Goal: Browse casually

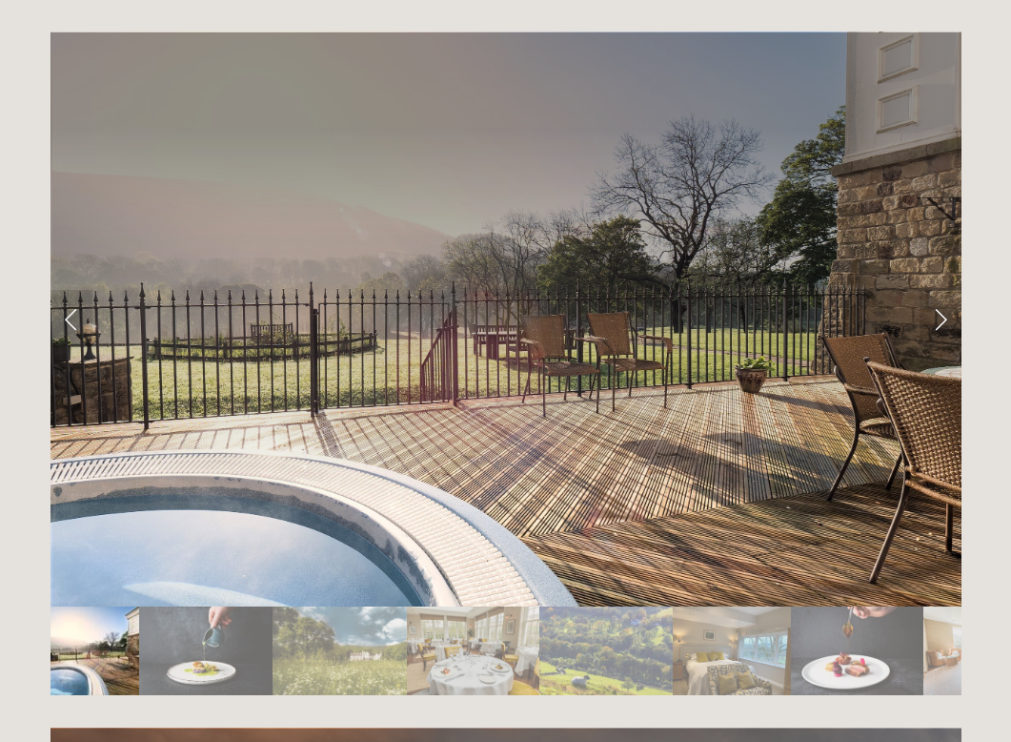
scroll to position [3190, 0]
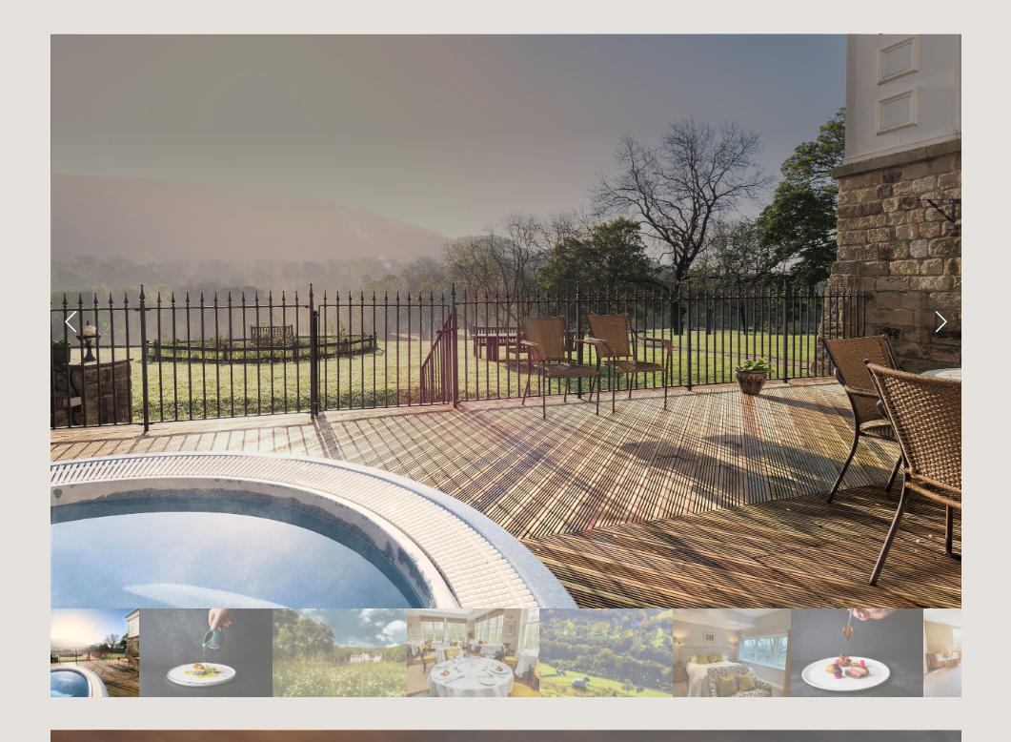
click at [943, 292] on link "Next Slide" at bounding box center [941, 320] width 42 height 57
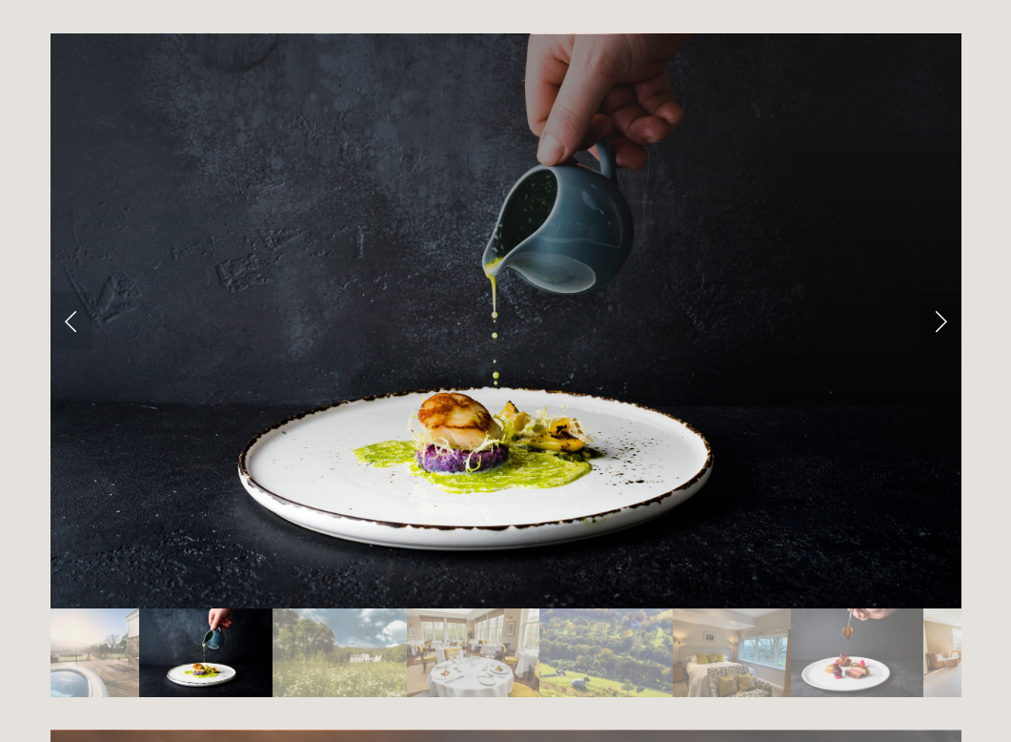
click at [943, 292] on link "Next Slide" at bounding box center [941, 320] width 42 height 57
click at [940, 292] on link "Next Slide" at bounding box center [941, 320] width 42 height 57
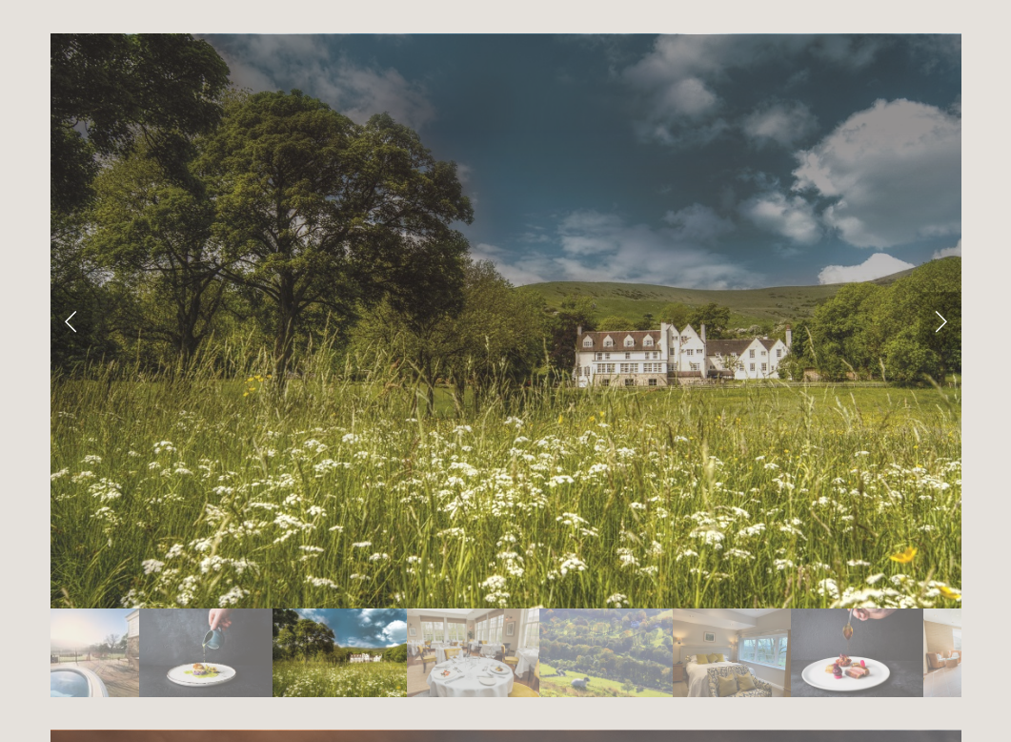
click at [945, 292] on link "Next Slide" at bounding box center [941, 320] width 42 height 57
click at [944, 292] on link "Next Slide" at bounding box center [941, 320] width 42 height 57
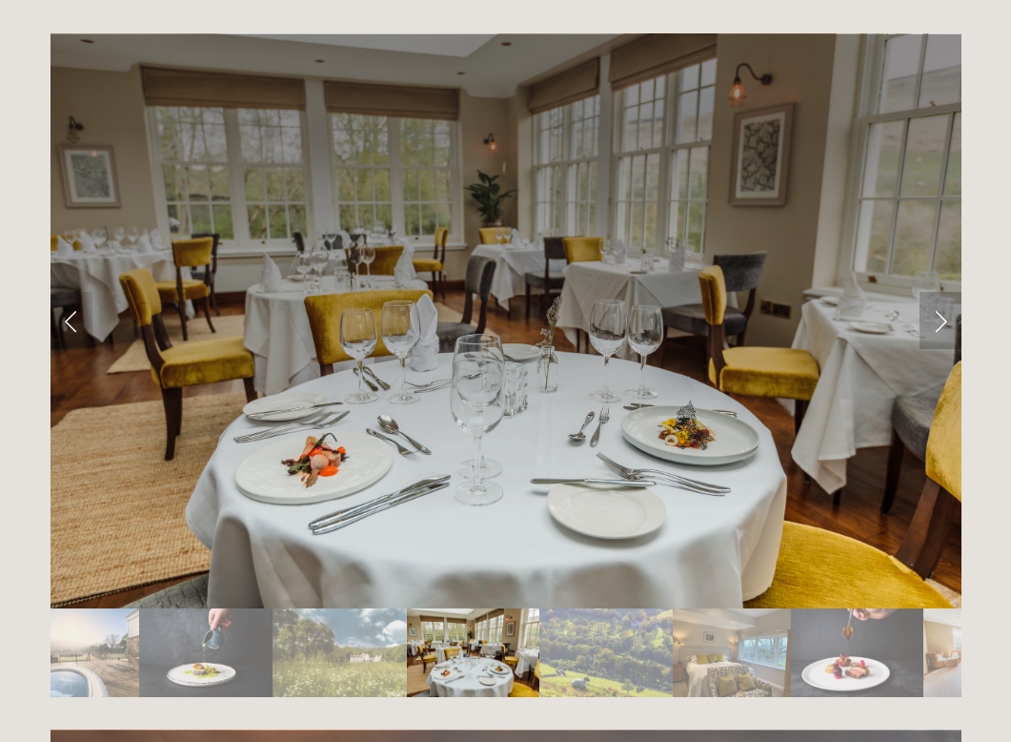
click at [944, 292] on link "Next Slide" at bounding box center [941, 320] width 42 height 57
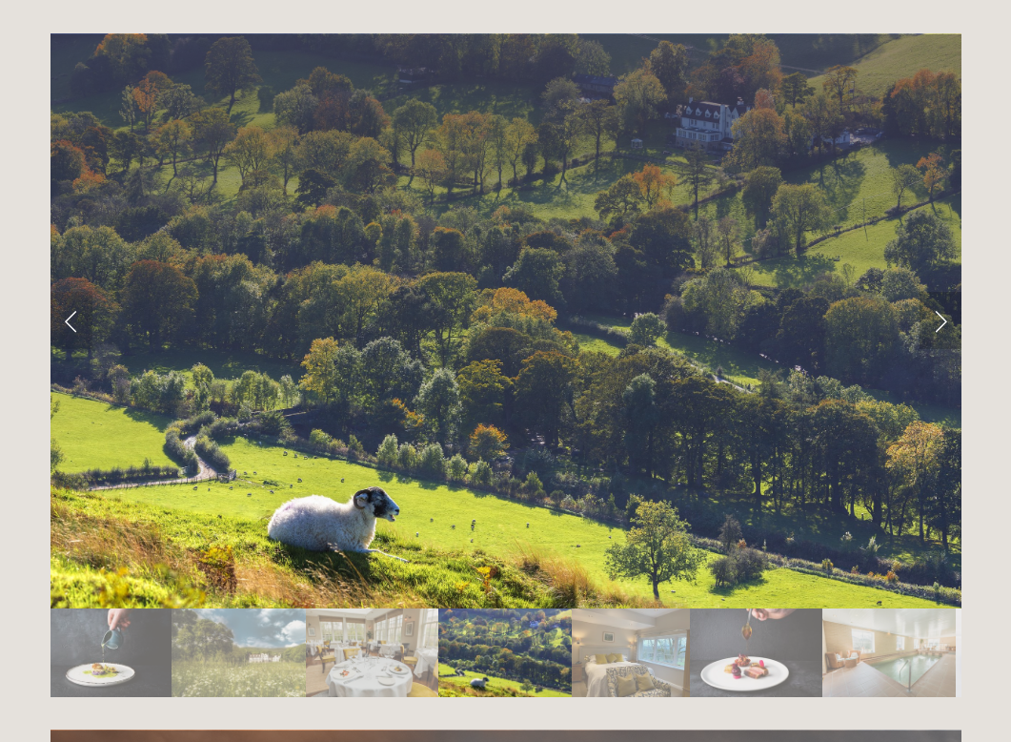
click at [944, 292] on link "Next Slide" at bounding box center [941, 320] width 42 height 57
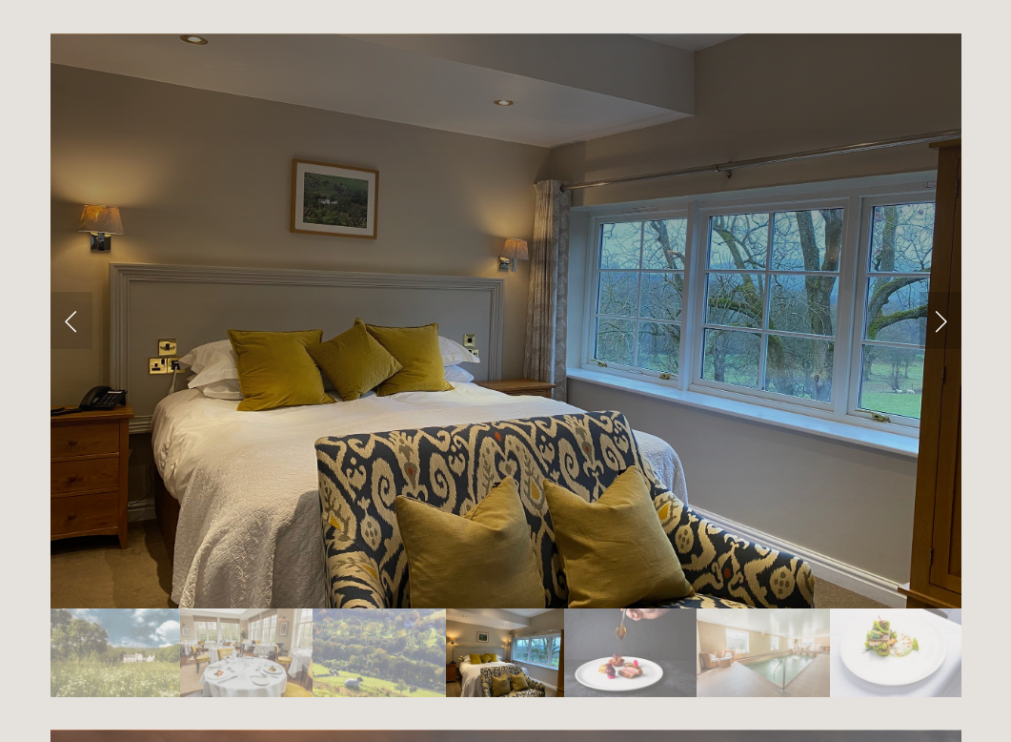
click at [944, 292] on link "Next Slide" at bounding box center [941, 320] width 42 height 57
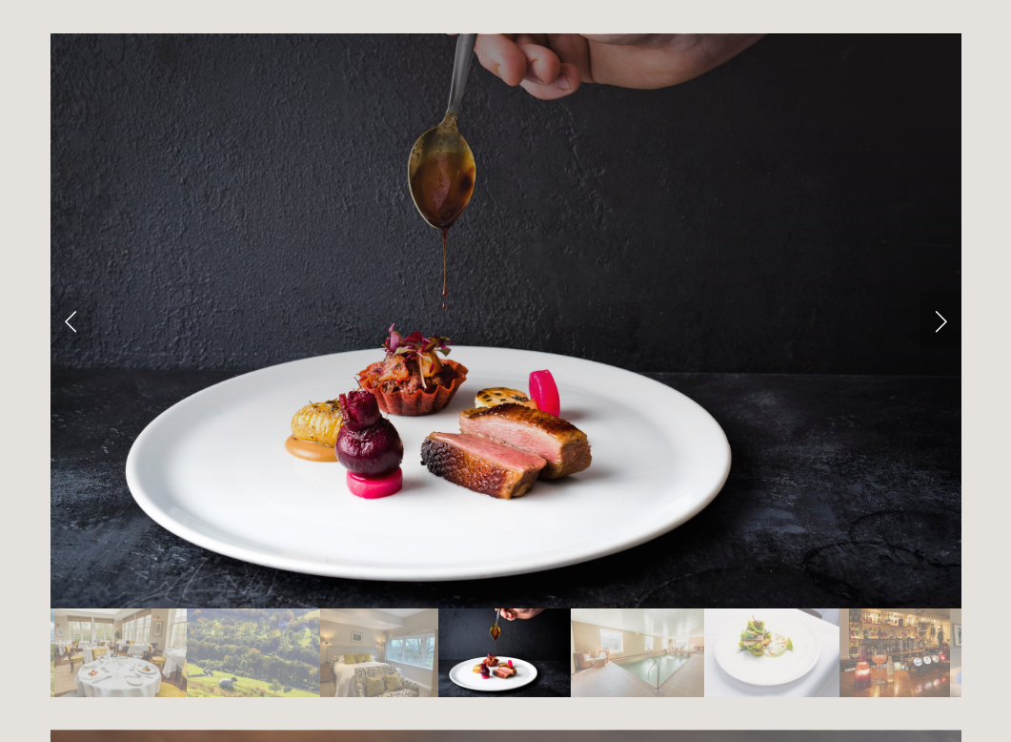
click at [944, 292] on link "Next Slide" at bounding box center [941, 320] width 42 height 57
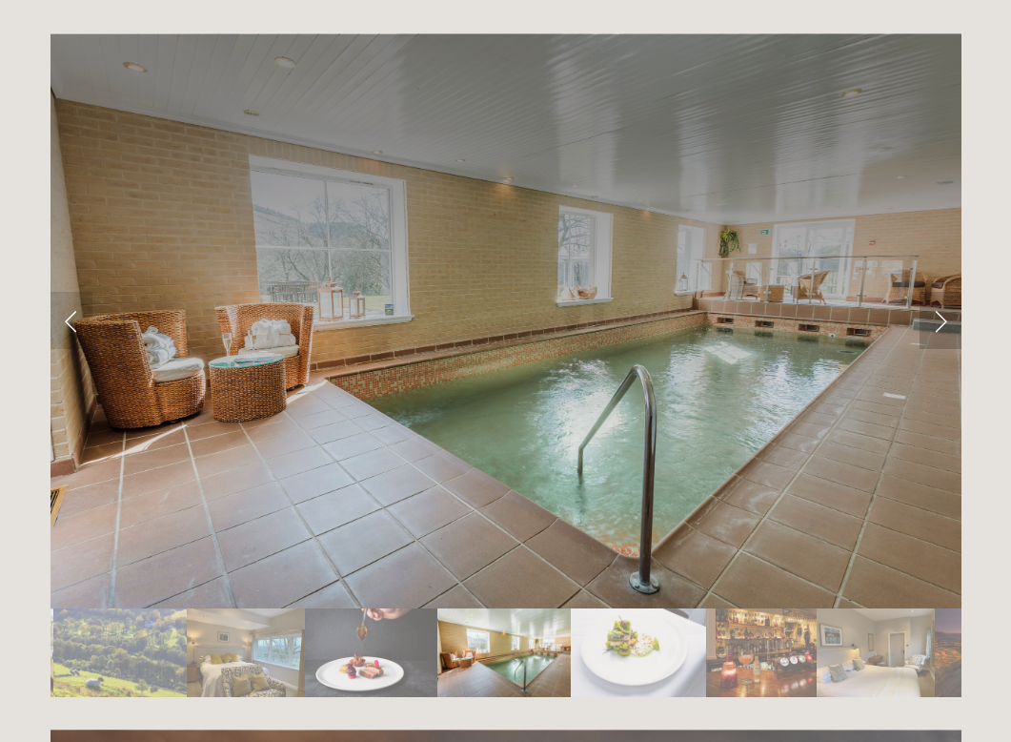
click at [944, 292] on link "Next Slide" at bounding box center [941, 320] width 42 height 57
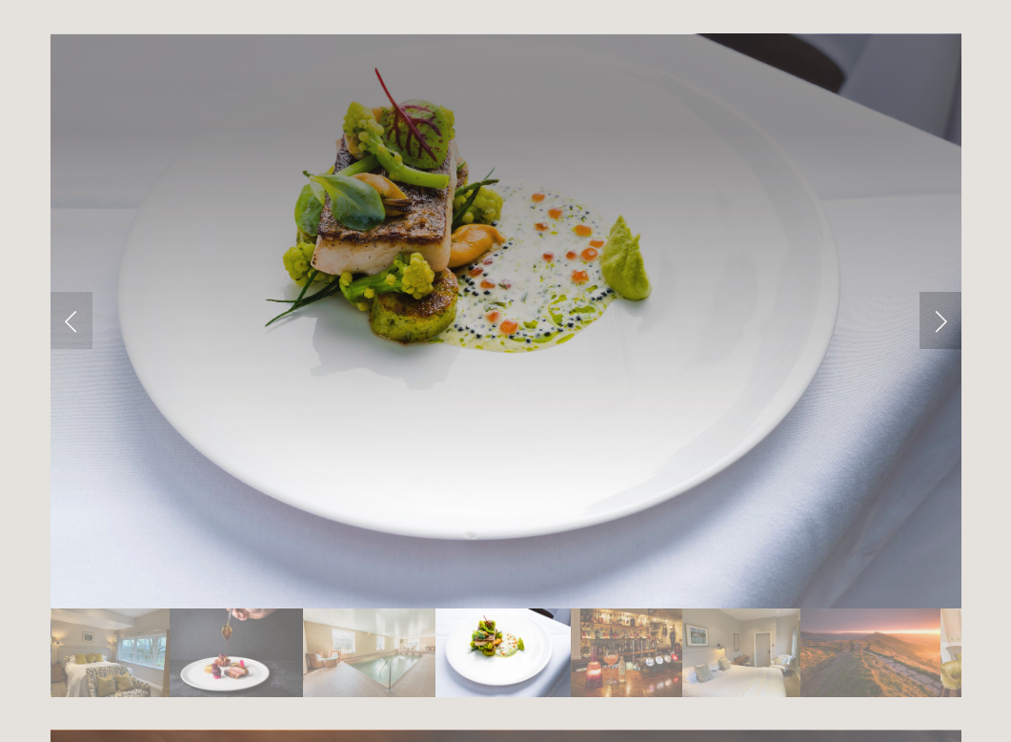
click at [944, 292] on link "Next Slide" at bounding box center [941, 320] width 42 height 57
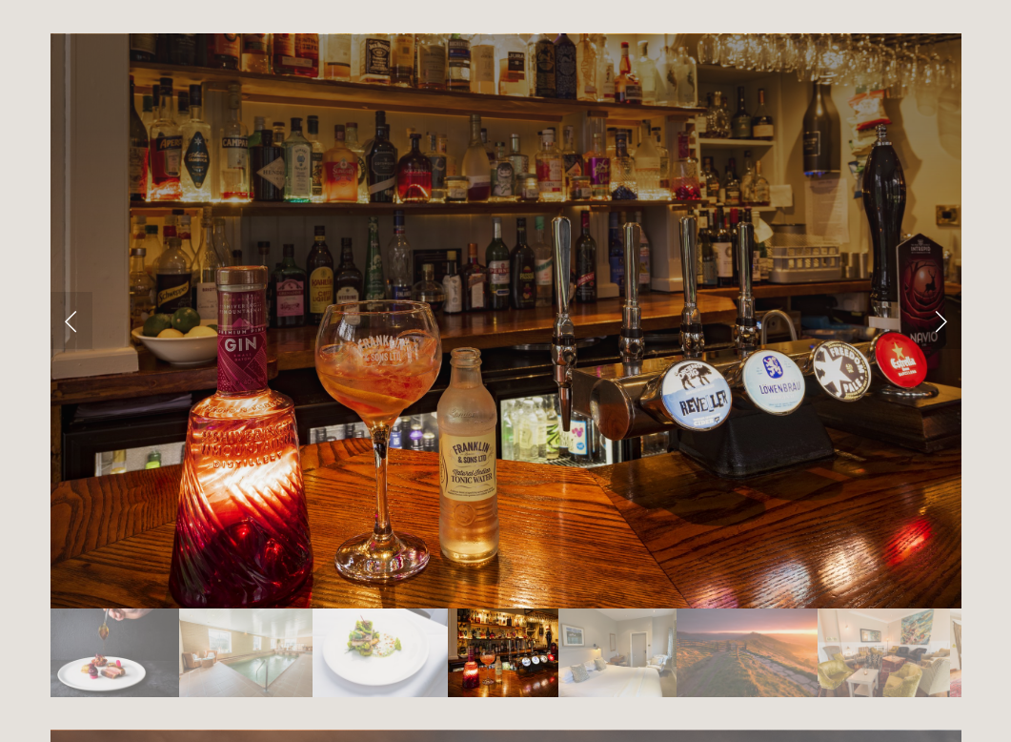
click at [944, 292] on link "Next Slide" at bounding box center [941, 320] width 42 height 57
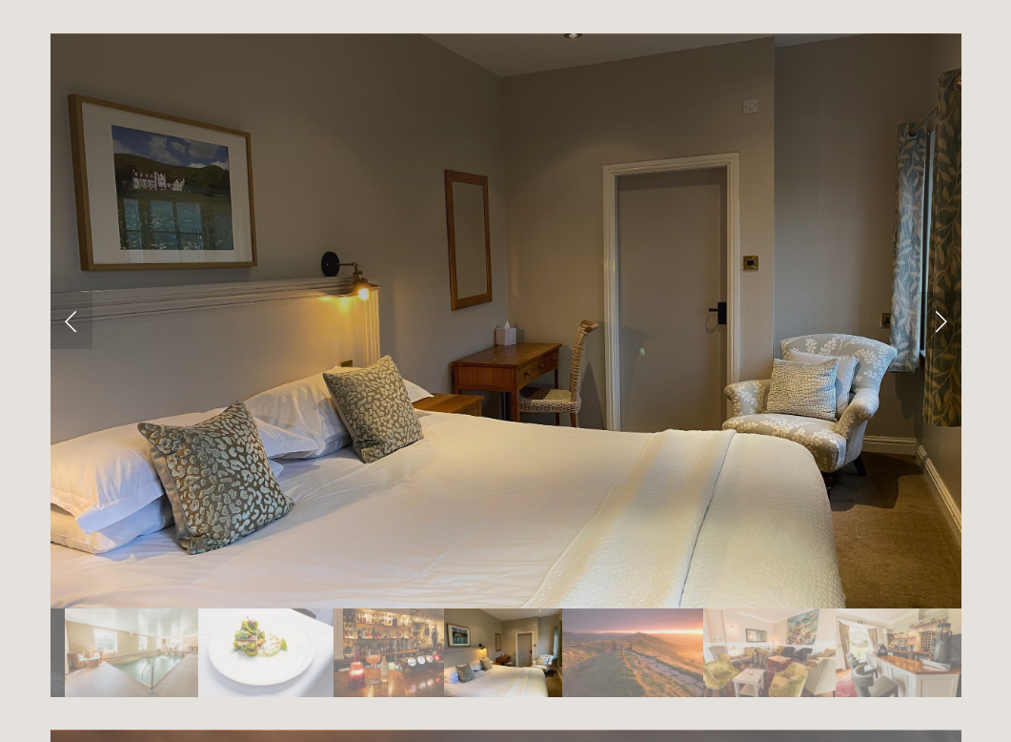
click at [938, 292] on link "Next Slide" at bounding box center [941, 320] width 42 height 57
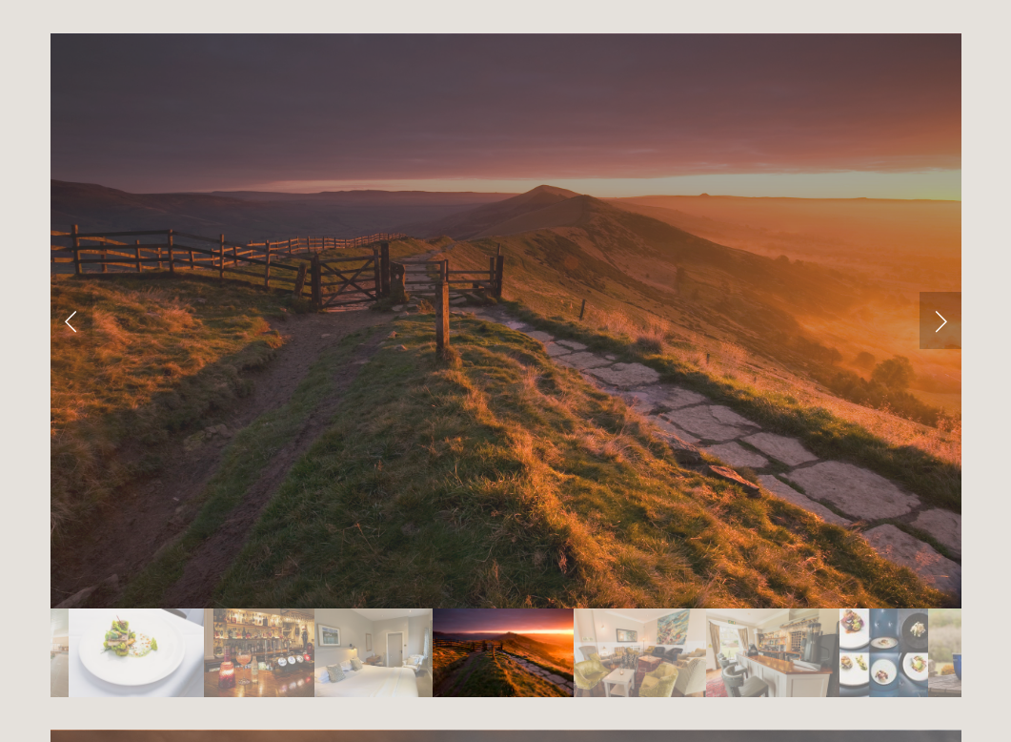
click at [939, 292] on link "Next Slide" at bounding box center [941, 320] width 42 height 57
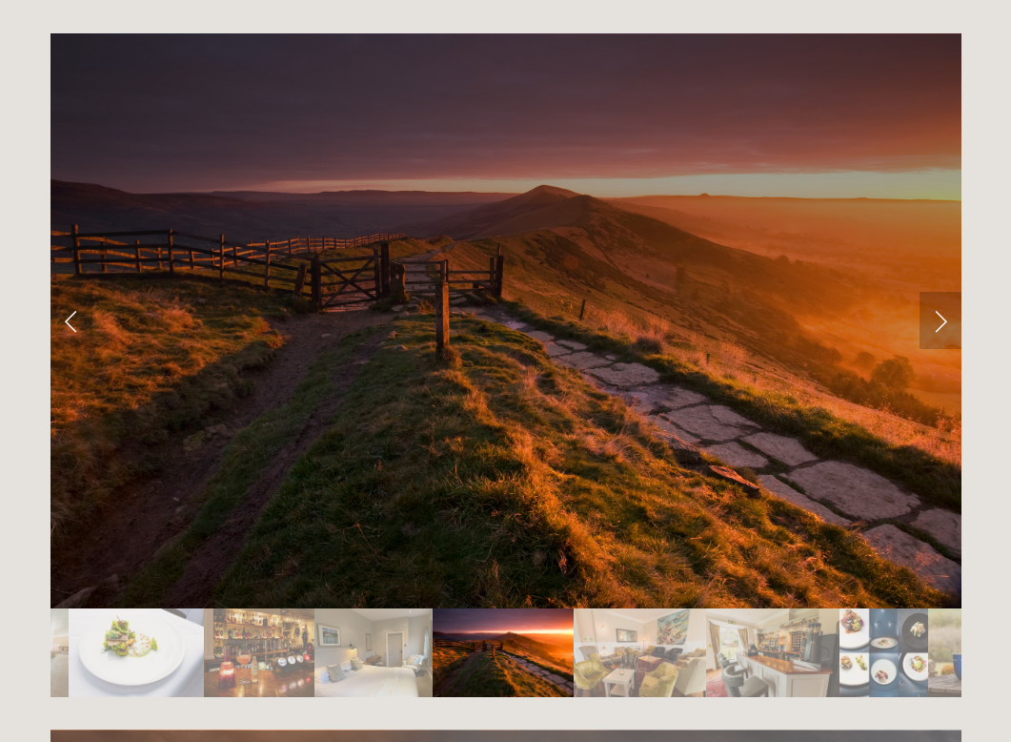
click at [940, 292] on link "Next Slide" at bounding box center [941, 320] width 42 height 57
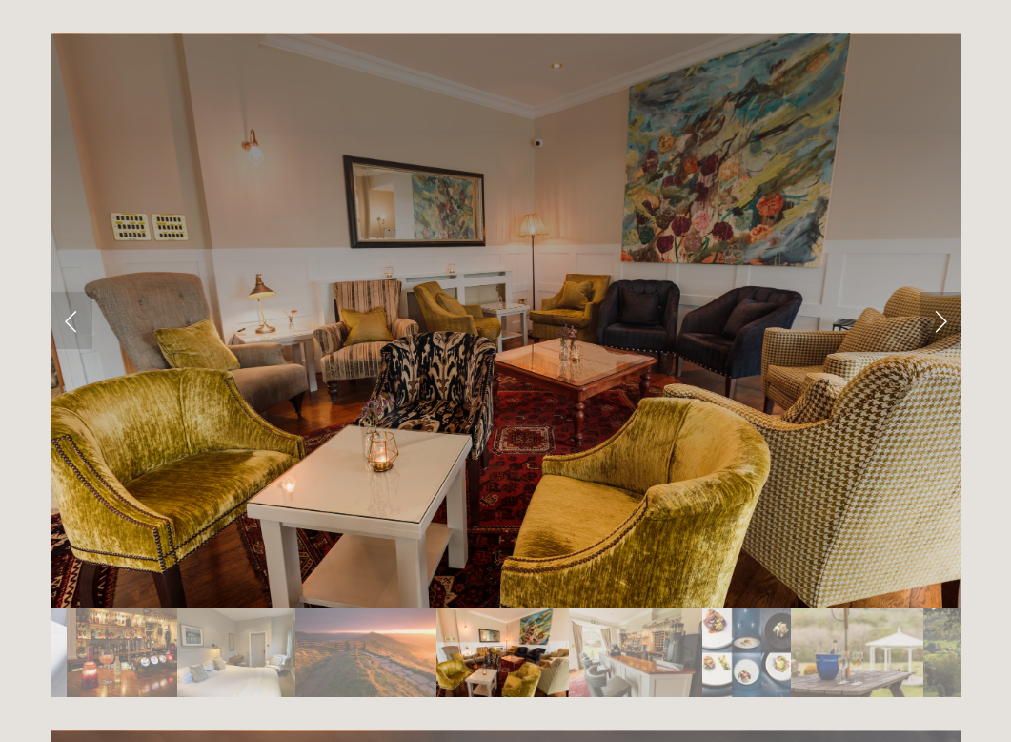
click at [940, 292] on link "Next Slide" at bounding box center [941, 320] width 42 height 57
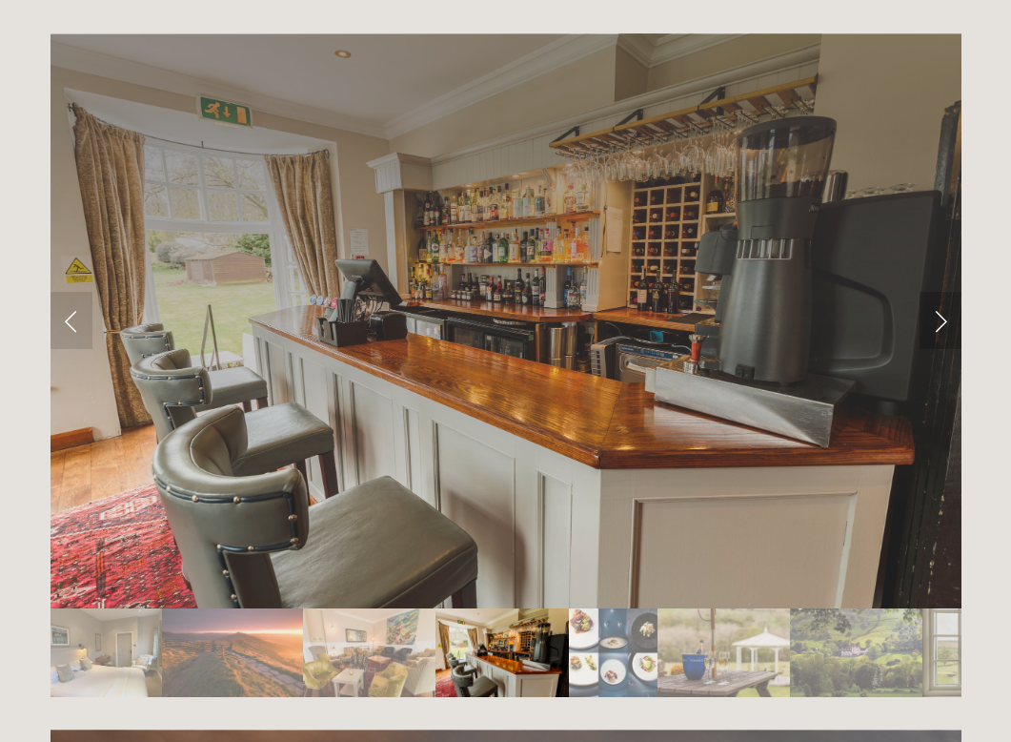
click at [940, 292] on link "Next Slide" at bounding box center [941, 320] width 42 height 57
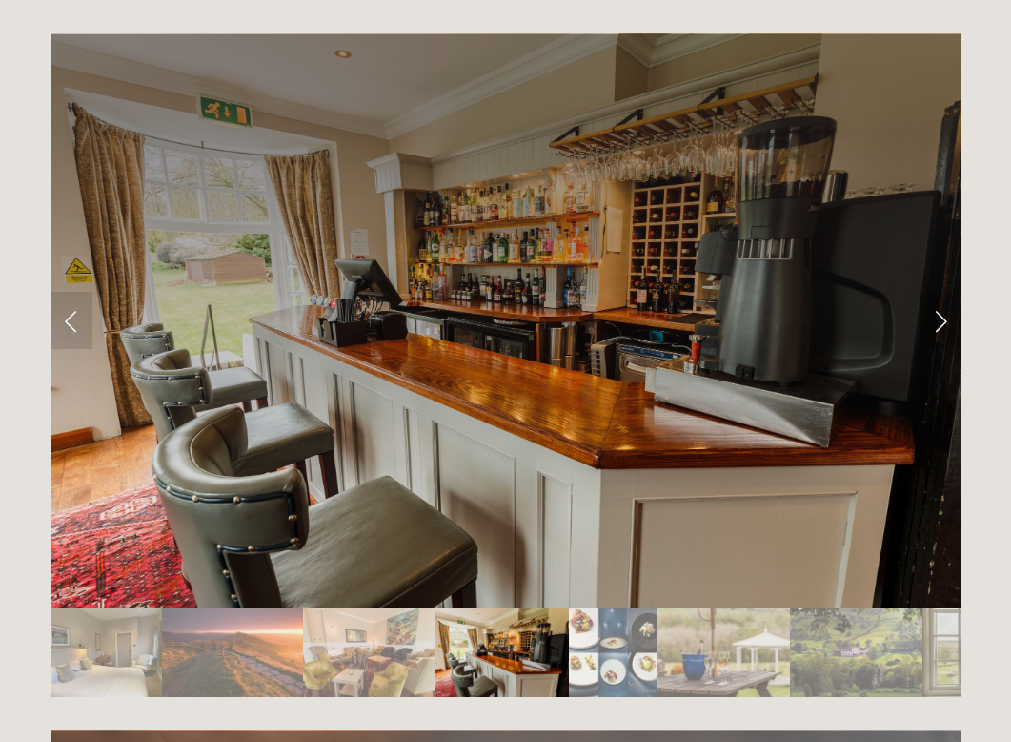
click at [945, 292] on link "Next Slide" at bounding box center [941, 320] width 42 height 57
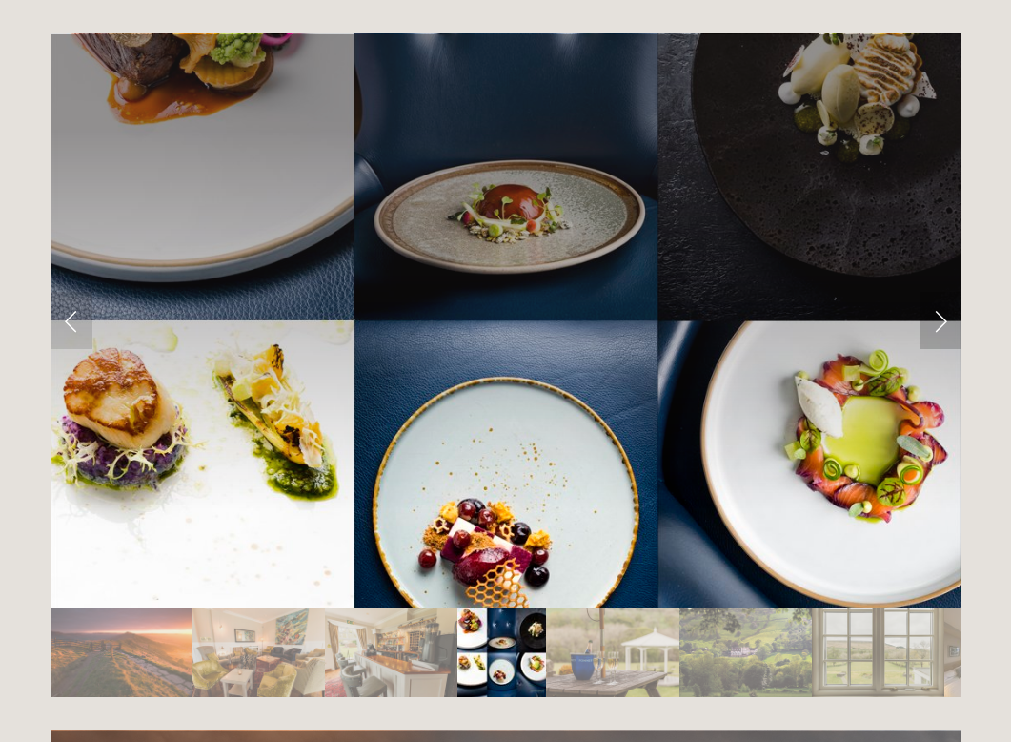
click at [945, 292] on link "Next Slide" at bounding box center [941, 320] width 42 height 57
click at [944, 292] on link "Next Slide" at bounding box center [941, 320] width 42 height 57
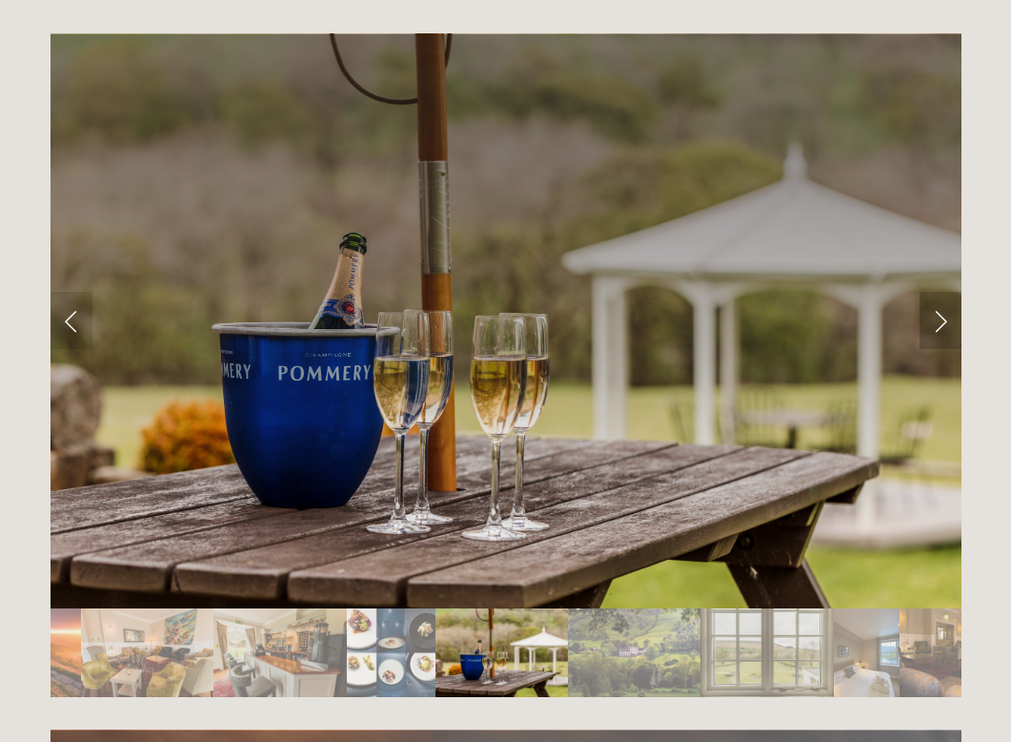
click at [944, 292] on link "Next Slide" at bounding box center [941, 320] width 42 height 57
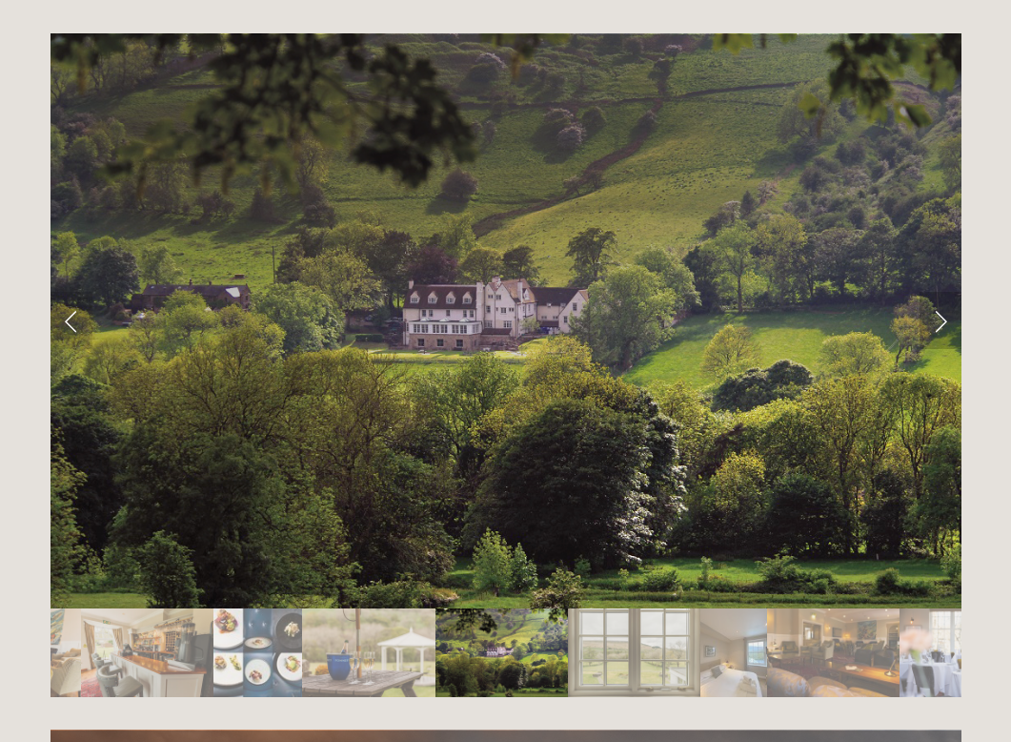
click at [944, 292] on link "Next Slide" at bounding box center [941, 320] width 42 height 57
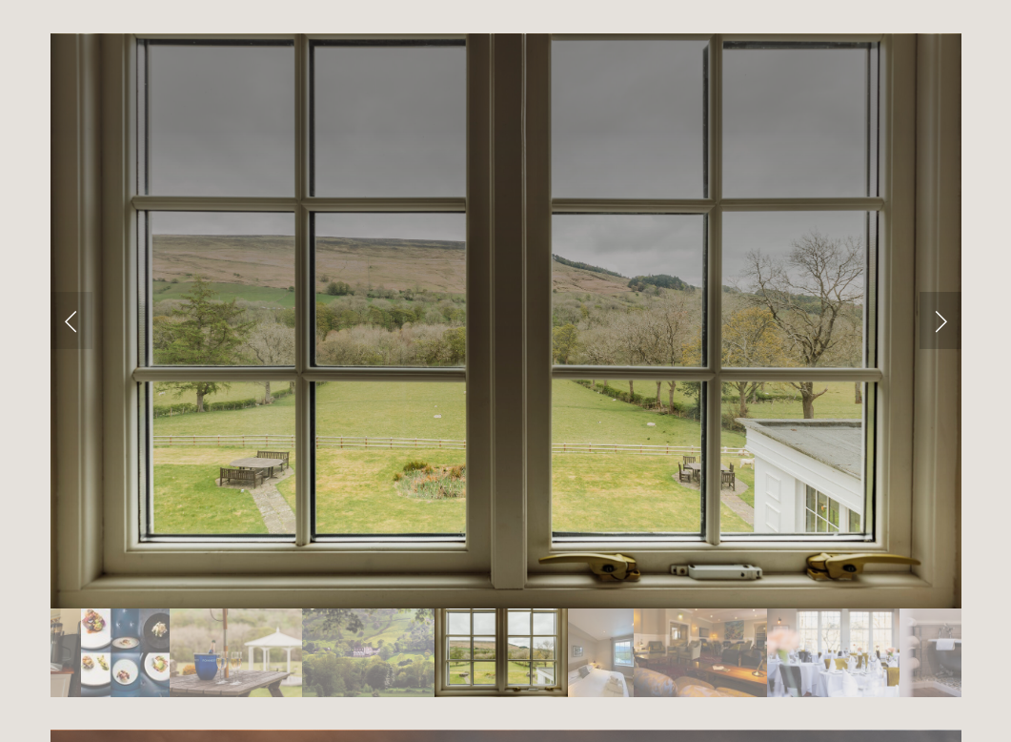
click at [944, 292] on link "Next Slide" at bounding box center [941, 320] width 42 height 57
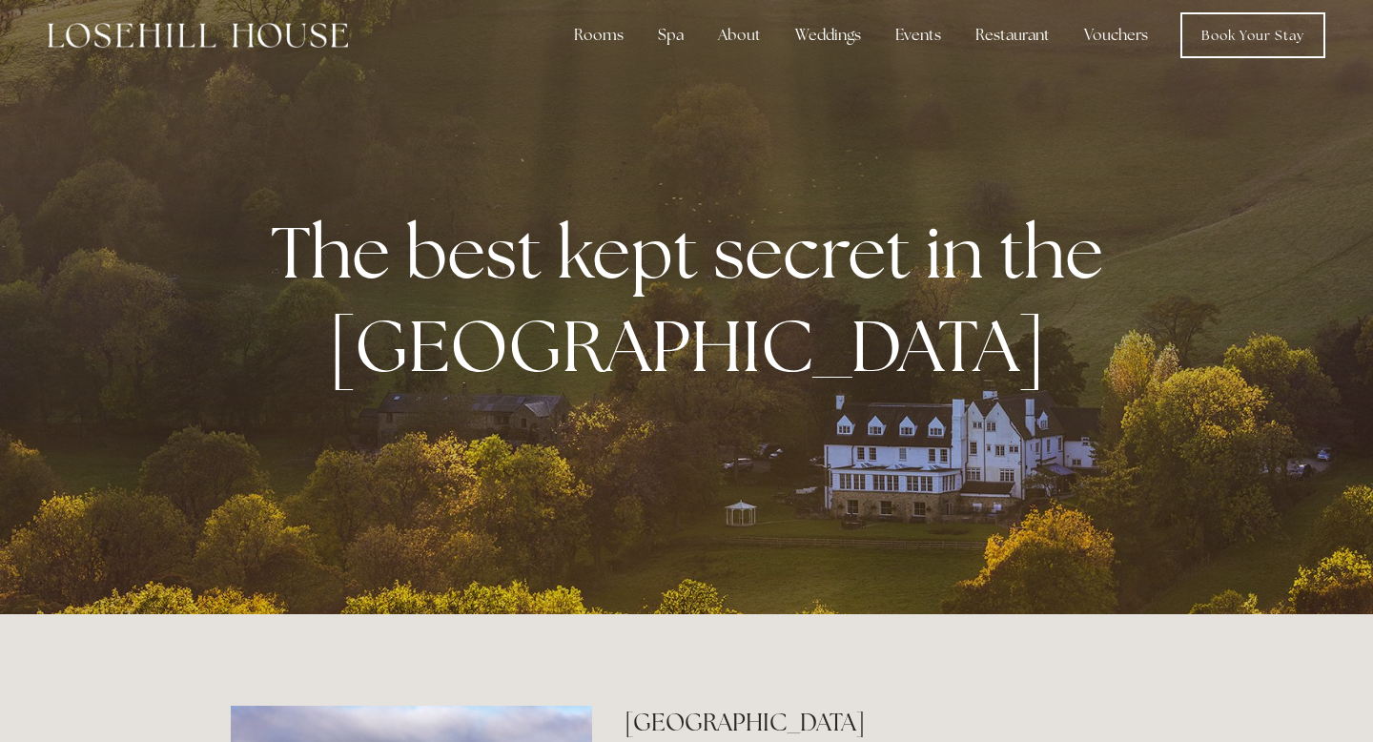
scroll to position [0, 0]
